Goal: Obtain resource: Obtain resource

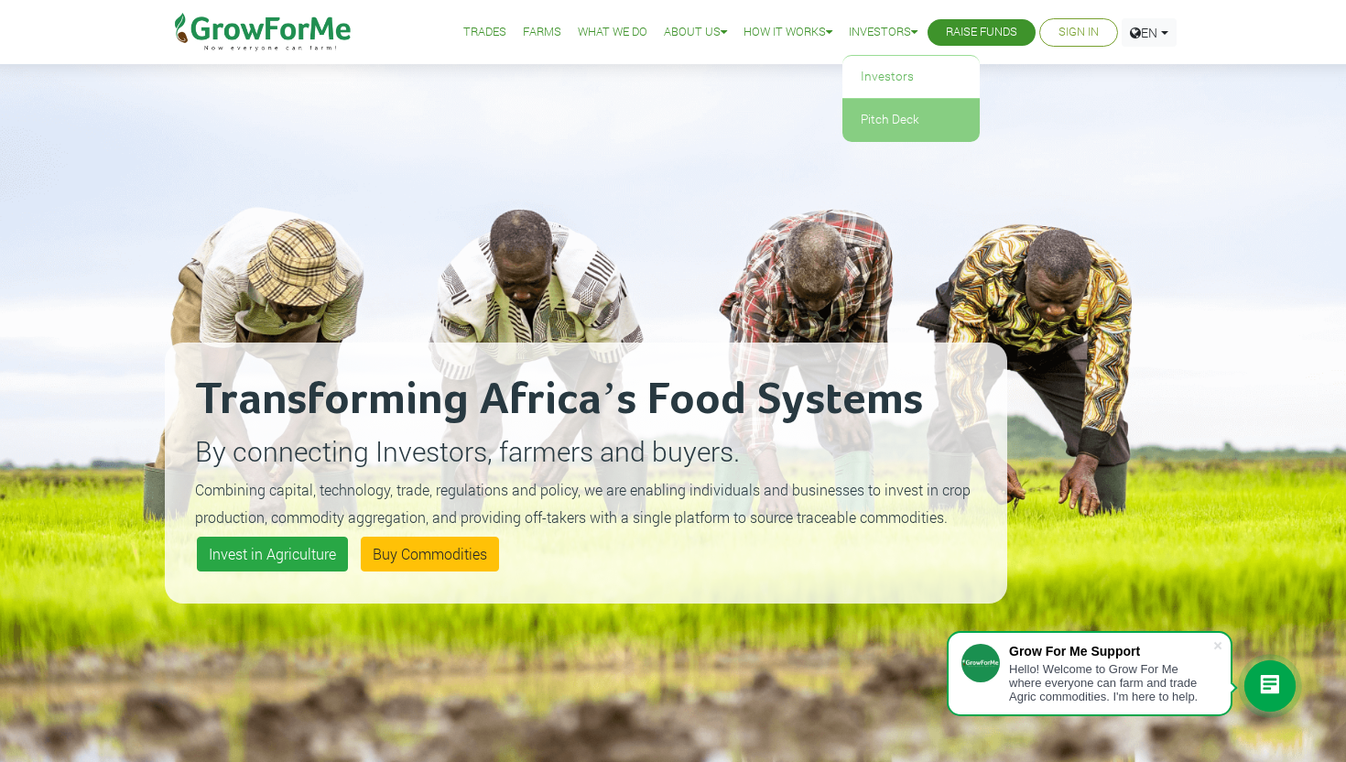
click at [897, 119] on link "Pitch Deck" at bounding box center [911, 120] width 137 height 42
